Goal: Transaction & Acquisition: Purchase product/service

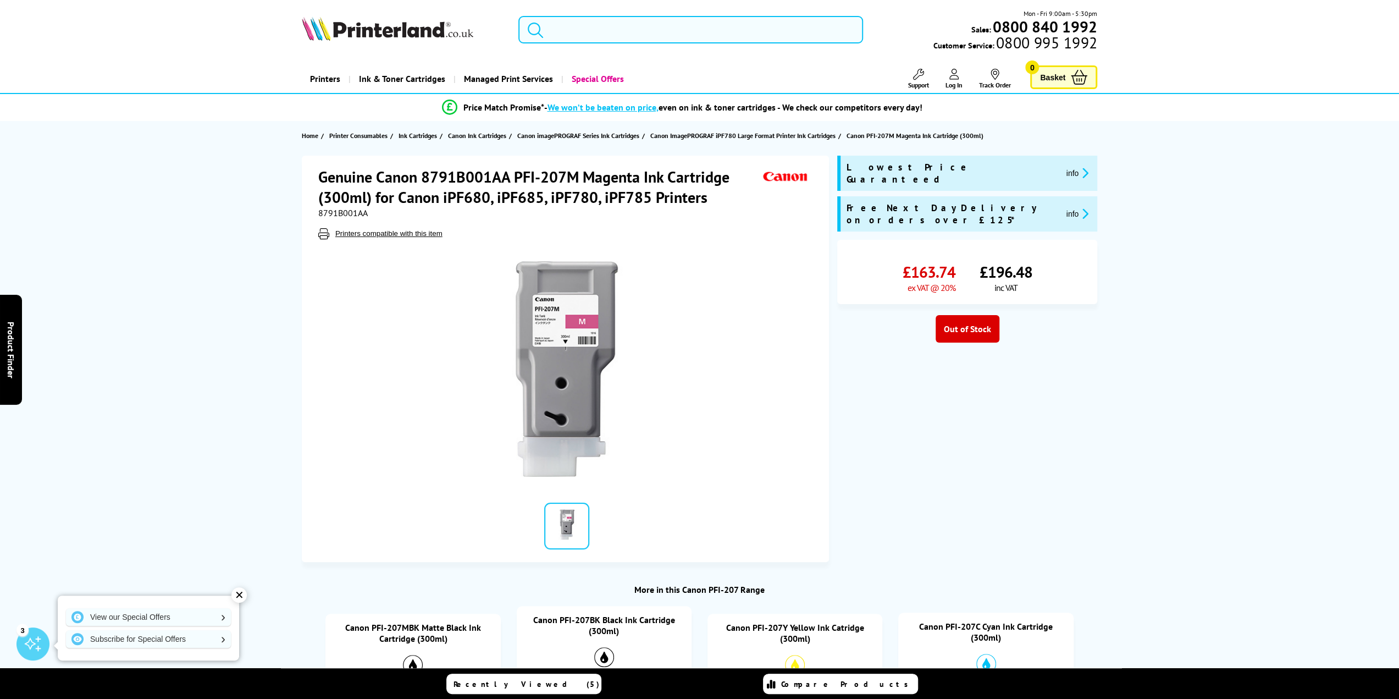
drag, startPoint x: 647, startPoint y: 43, endPoint x: 645, endPoint y: 36, distance: 7.8
click at [646, 42] on div "Mon - Fri 9:00am - 5:30pm Sales: 0800 840 1992 Customer Service: 0800 995 1992" at bounding box center [700, 32] width 880 height 48
paste input "Xerox 106R03691"
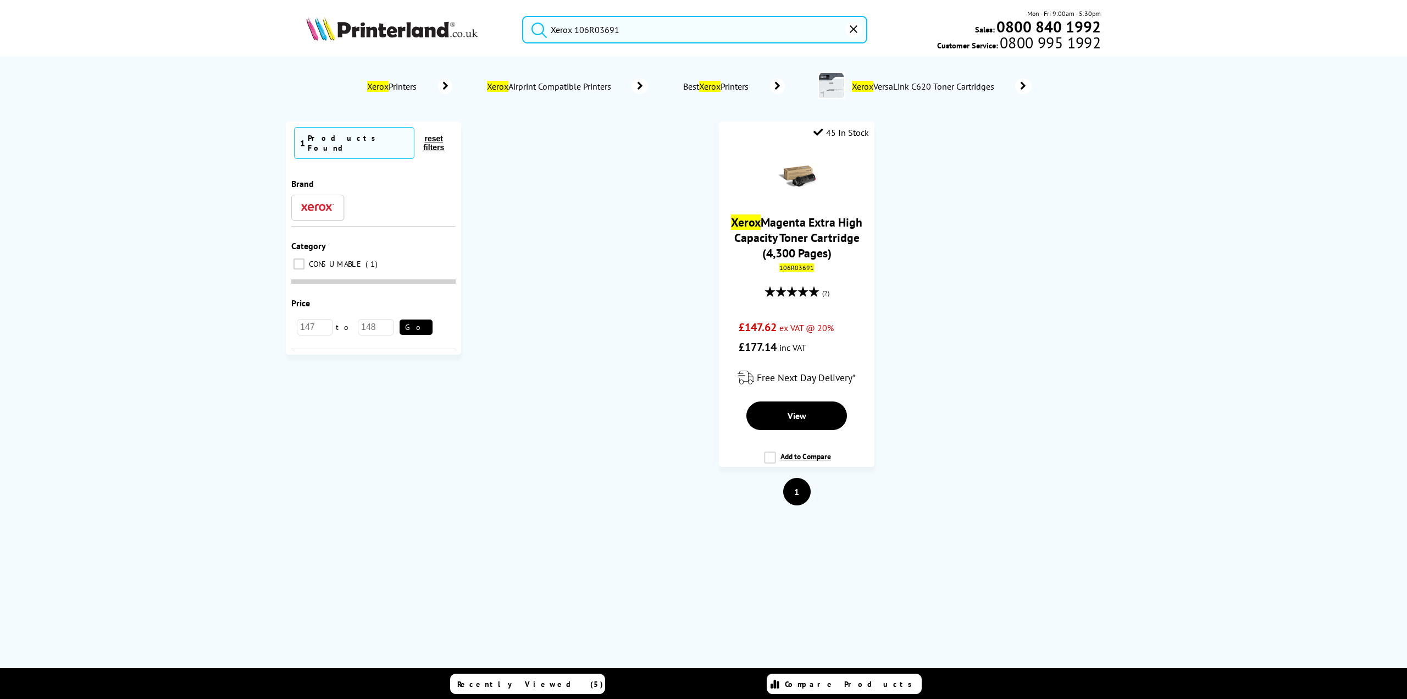
type input "Xerox 106R03691"
click at [523, 16] on button "submit" at bounding box center [536, 28] width 27 height 24
click at [782, 238] on link "Xerox Magenta Extra High Capacity Toner Cartridge (4,300 Pages)" at bounding box center [796, 238] width 131 height 46
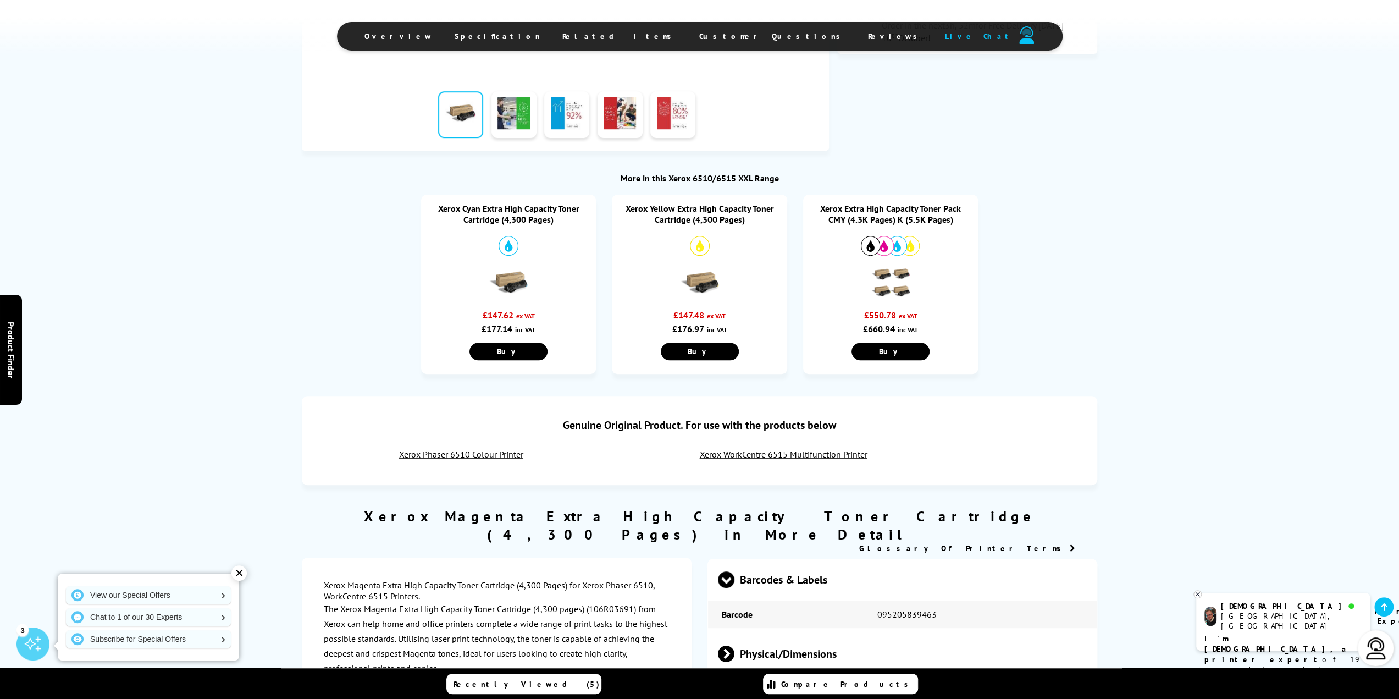
scroll to position [440, 0]
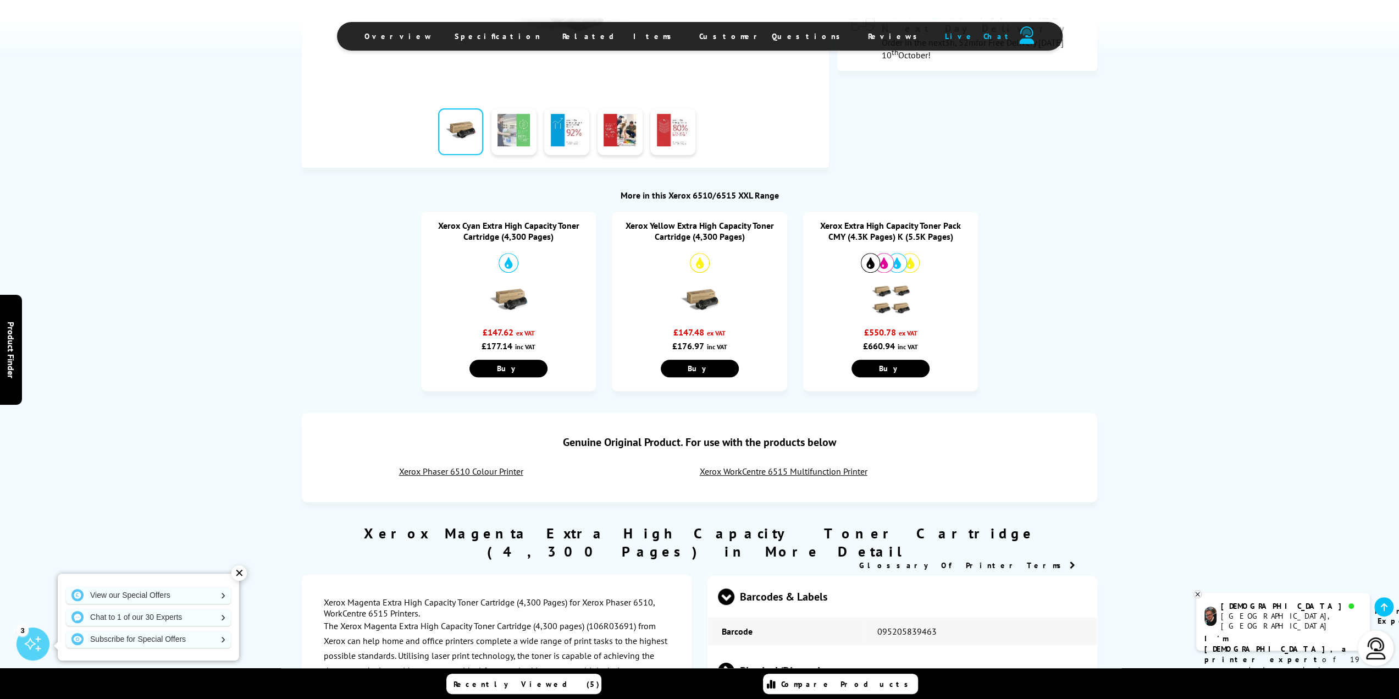
click at [520, 130] on link at bounding box center [513, 131] width 45 height 47
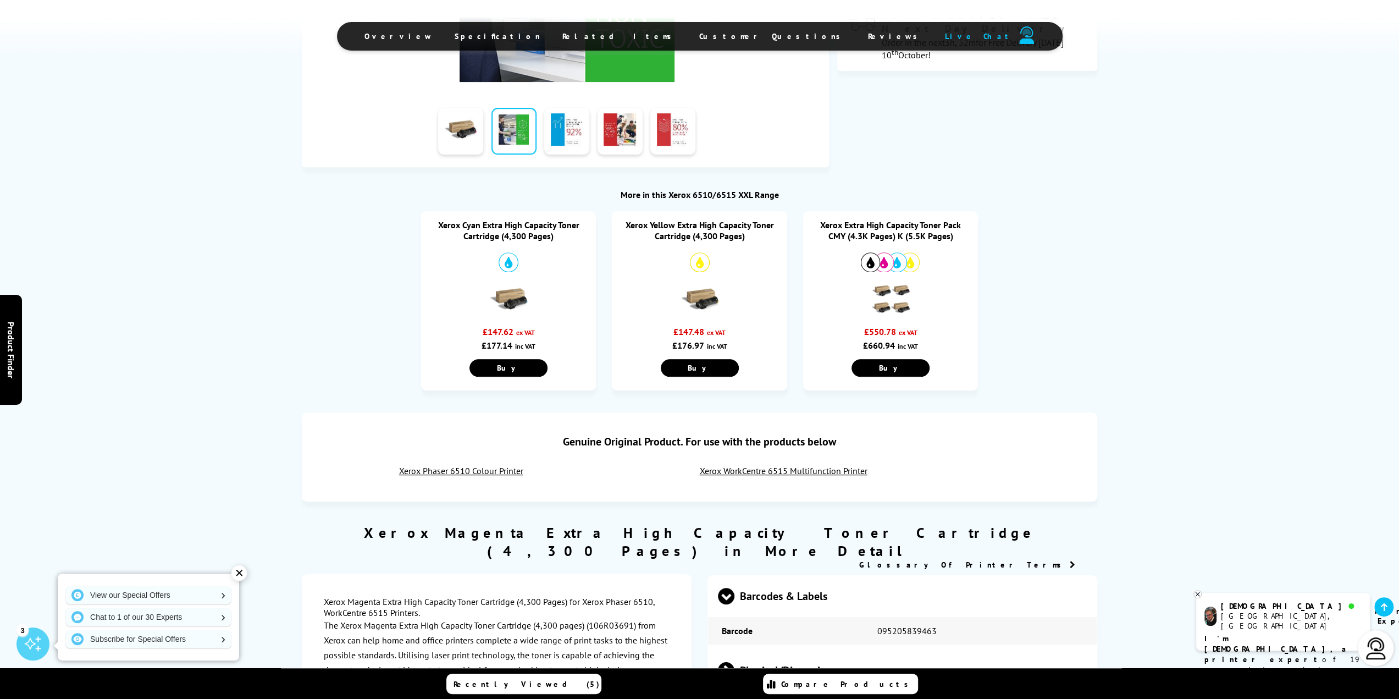
click at [516, 137] on link at bounding box center [513, 131] width 45 height 47
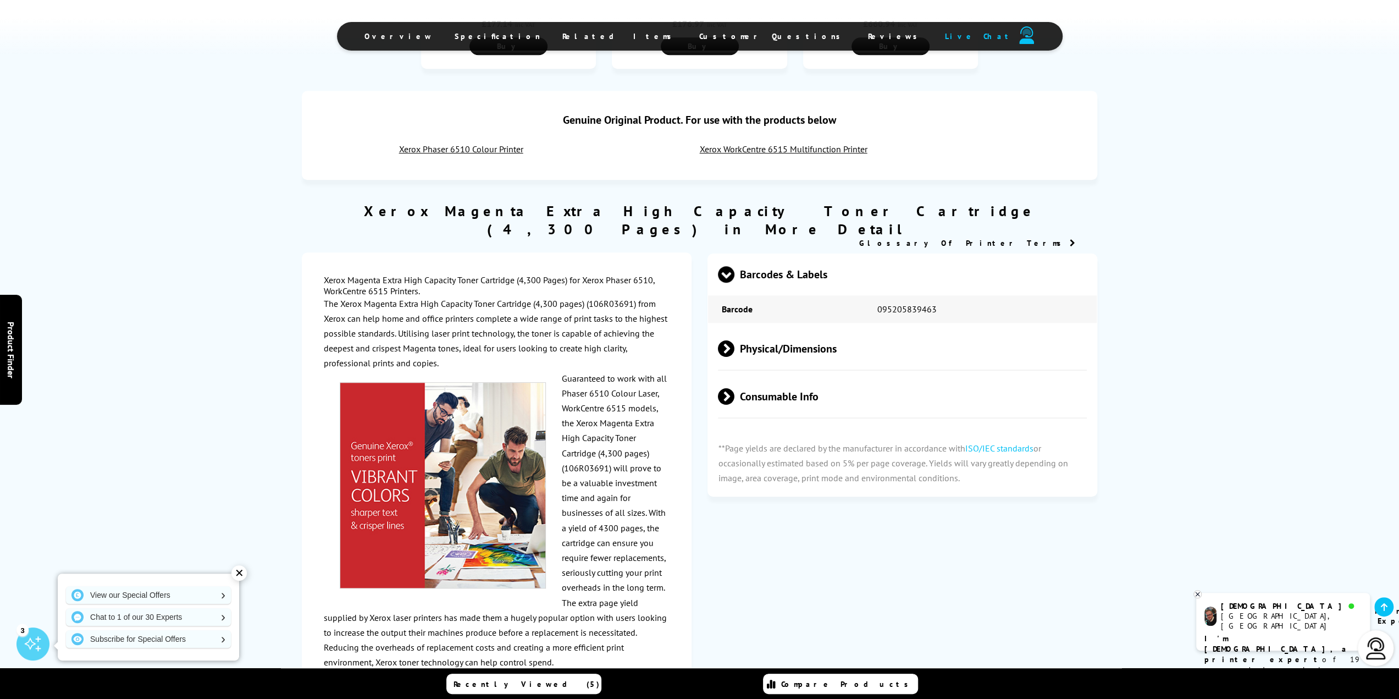
scroll to position [825, 0]
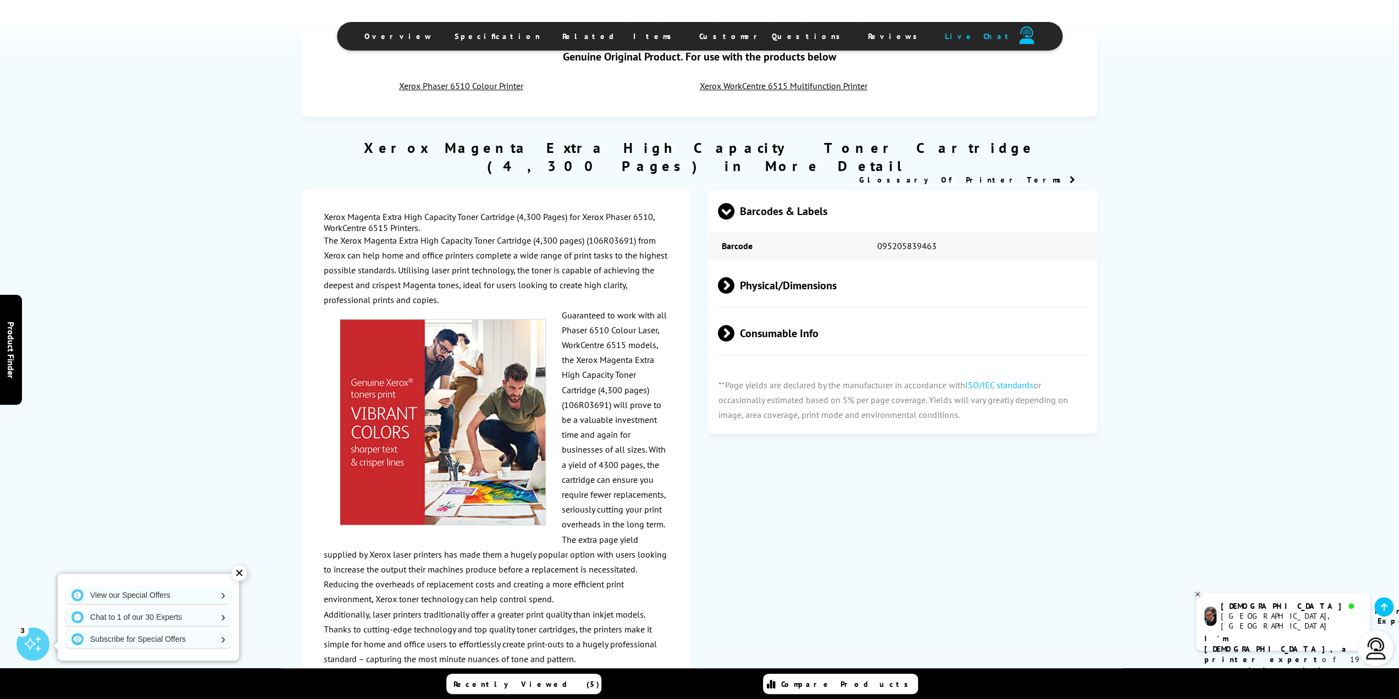
click at [766, 265] on span "Physical/Dimensions" at bounding box center [902, 285] width 369 height 41
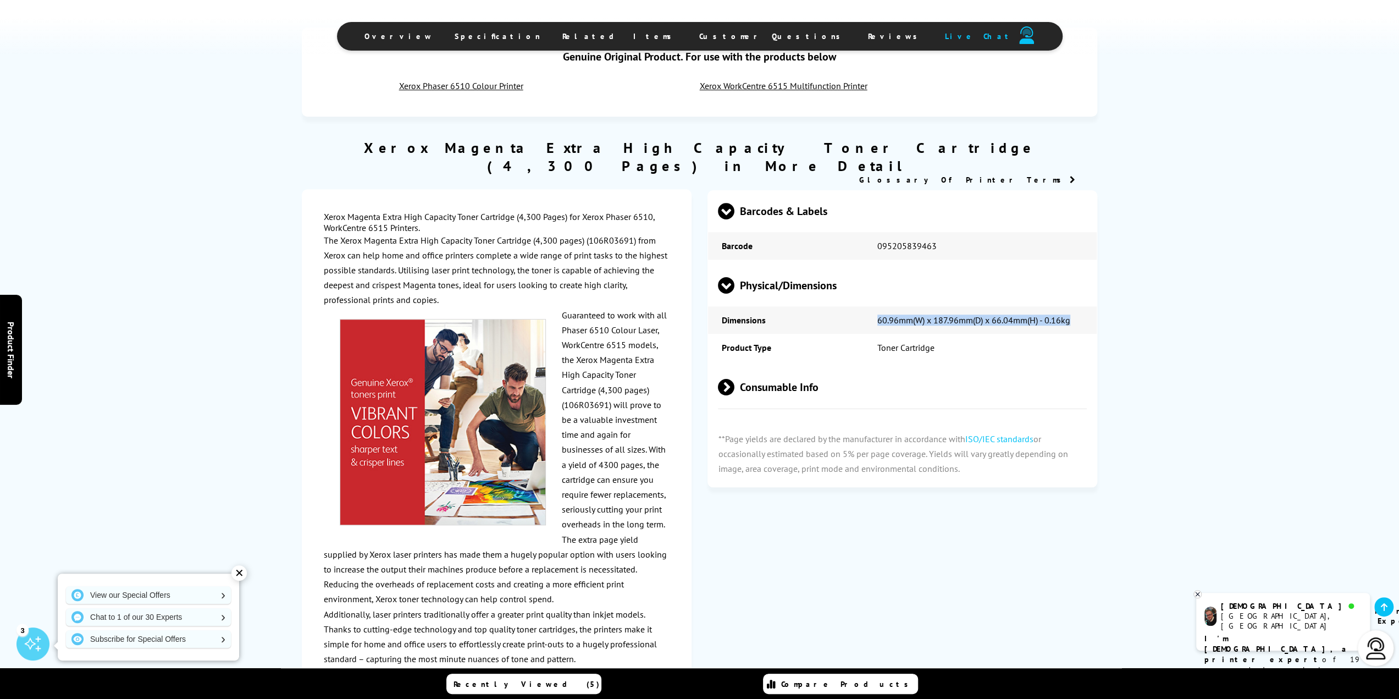
drag, startPoint x: 879, startPoint y: 306, endPoint x: 1056, endPoint y: 302, distance: 177.1
click at [1072, 306] on td "60.96mm(W) x 187.96mm(D) x 66.04mm(H) - 0.16kg" at bounding box center [980, 319] width 233 height 27
copy td "60.96mm(W) x 187.96mm(D) x 66.04mm(H) - 0.16kg"
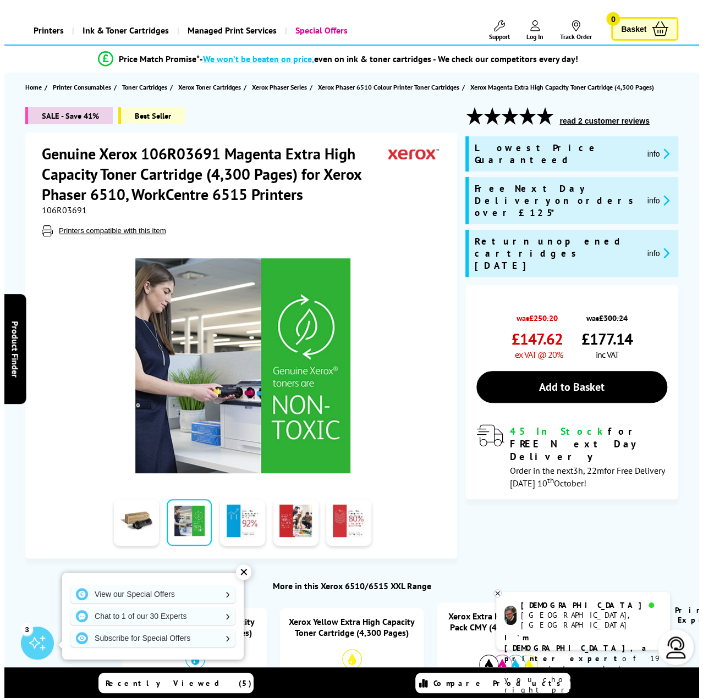
scroll to position [0, 0]
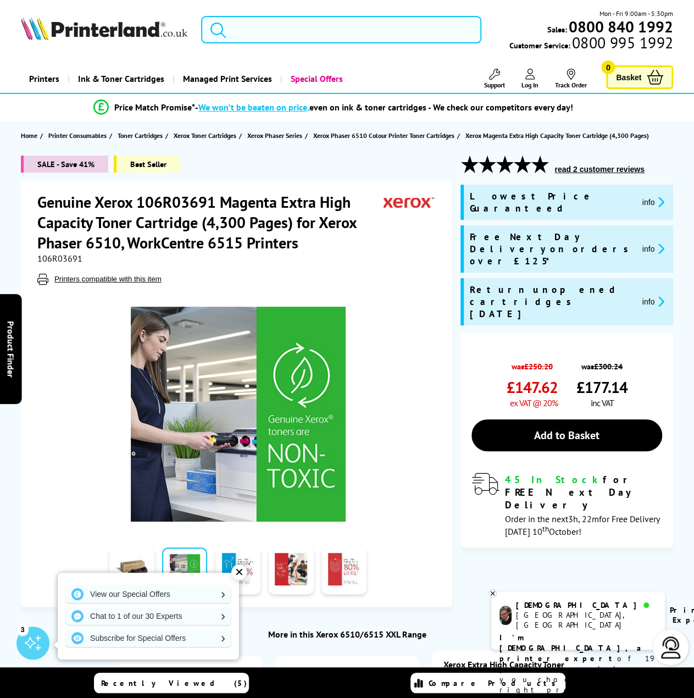
click at [319, 32] on input "search" at bounding box center [341, 29] width 280 height 27
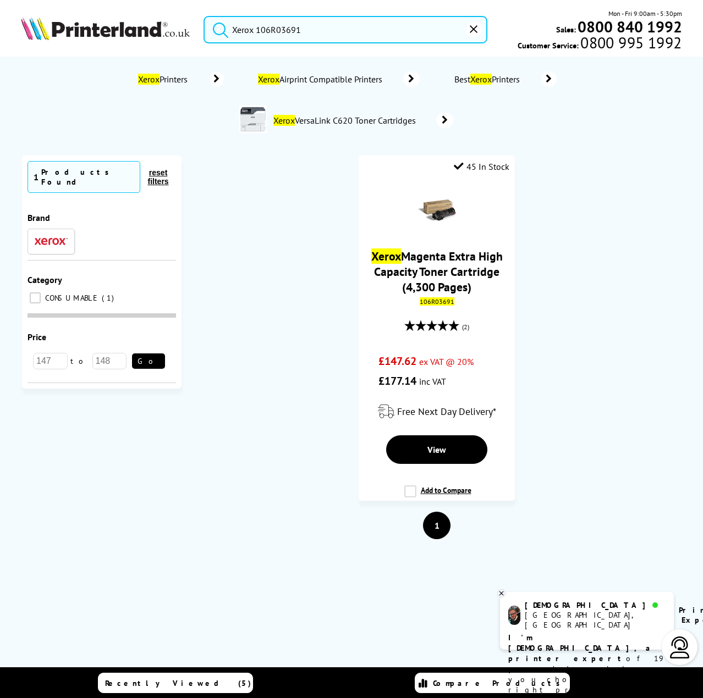
type input "Xerox 106R03691"
